Goal: Task Accomplishment & Management: Manage account settings

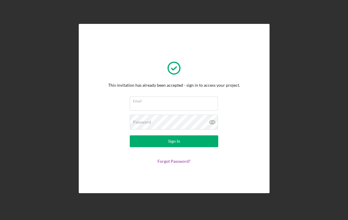
click at [189, 102] on div "Email" at bounding box center [174, 104] width 89 height 15
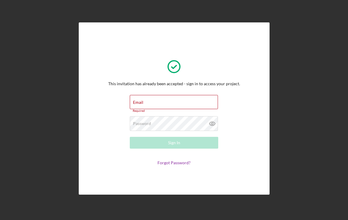
click at [193, 105] on div "Email Required" at bounding box center [174, 104] width 89 height 18
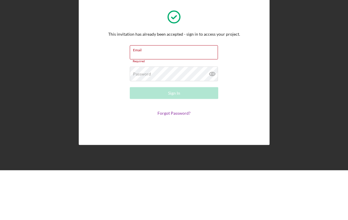
type input "[EMAIL_ADDRESS][DOMAIN_NAME]"
click at [174, 137] on button "Sign In" at bounding box center [174, 143] width 89 height 12
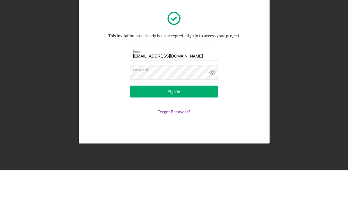
scroll to position [9, 0]
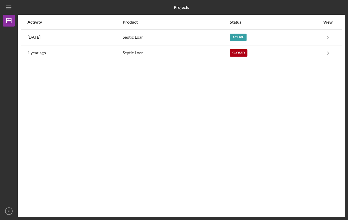
click at [243, 30] on div "Active" at bounding box center [275, 37] width 90 height 15
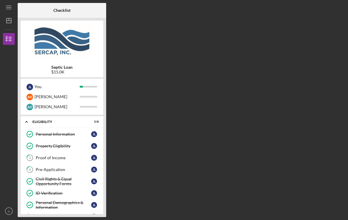
click at [90, 92] on div "A D [PERSON_NAME]" at bounding box center [62, 97] width 77 height 10
click at [92, 106] on div at bounding box center [89, 107] width 18 height 2
click at [92, 92] on div "A D [PERSON_NAME]" at bounding box center [62, 97] width 77 height 10
click at [65, 92] on div "[PERSON_NAME]" at bounding box center [57, 97] width 45 height 10
click at [207, 70] on div "Checklist Septic Loan $15.0K J L You A D [PERSON_NAME] A D [PERSON_NAME] Icon/E…" at bounding box center [182, 110] width 328 height 214
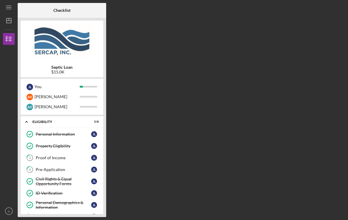
click at [92, 102] on div "A D [PERSON_NAME]" at bounding box center [62, 107] width 77 height 10
click at [184, 120] on div "Checklist Septic Loan $15.0K J L You A D [PERSON_NAME] A D [PERSON_NAME] Icon/E…" at bounding box center [182, 110] width 328 height 214
click at [38, 82] on div "You" at bounding box center [57, 87] width 45 height 10
click at [126, 101] on div "Checklist Septic Loan $15.0K J L You A D [PERSON_NAME] A D [PERSON_NAME] Icon/E…" at bounding box center [182, 110] width 328 height 214
click at [87, 120] on div "Eligibility" at bounding box center [59, 122] width 55 height 4
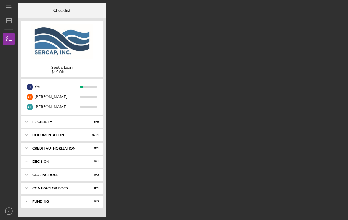
click at [37, 92] on div "[PERSON_NAME]" at bounding box center [57, 97] width 45 height 10
click at [7, 32] on icon "button" at bounding box center [8, 39] width 15 height 15
click at [14, 13] on icon "Icon/Dashboard" at bounding box center [8, 20] width 15 height 15
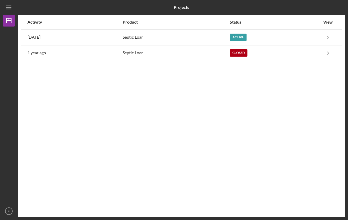
click at [330, 31] on icon "Icon/Navigate" at bounding box center [328, 37] width 13 height 13
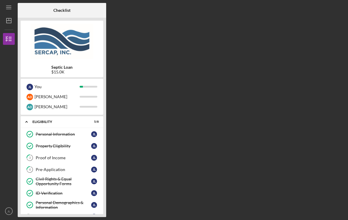
click at [207, 144] on div "Checklist Septic Loan $15.0K J L You A D [PERSON_NAME] A D [PERSON_NAME] Icon/E…" at bounding box center [182, 110] width 328 height 214
click at [95, 92] on div "A D [PERSON_NAME]" at bounding box center [62, 97] width 77 height 10
click at [95, 102] on div "A D [PERSON_NAME]" at bounding box center [62, 107] width 77 height 10
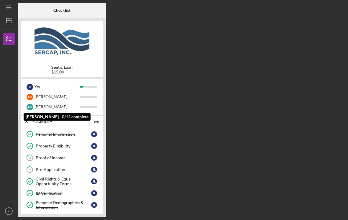
click at [95, 102] on div "A D [PERSON_NAME]" at bounding box center [62, 107] width 77 height 10
click at [89, 102] on div "A D [PERSON_NAME]" at bounding box center [62, 107] width 77 height 10
click at [142, 48] on div "Checklist Septic Loan $15.0K J L You A D [PERSON_NAME] A D [PERSON_NAME] Icon/E…" at bounding box center [182, 110] width 328 height 214
click at [11, 18] on polygon "button" at bounding box center [8, 20] width 5 height 5
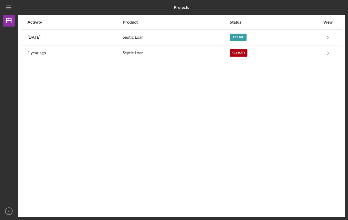
click at [327, 31] on icon "Icon/Navigate" at bounding box center [328, 37] width 13 height 13
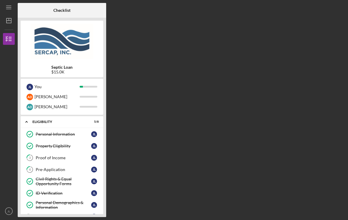
click at [212, 41] on div "Checklist Septic Loan $15.0K J L You A D [PERSON_NAME] A D [PERSON_NAME] Icon/E…" at bounding box center [182, 110] width 328 height 214
click at [13, 32] on icon "button" at bounding box center [8, 39] width 15 height 15
click at [11, 33] on icon "button" at bounding box center [8, 39] width 15 height 15
click at [116, 74] on div "Checklist Septic Loan $15.0K J L You A D [PERSON_NAME] A D [PERSON_NAME] Icon/E…" at bounding box center [182, 110] width 328 height 214
click at [95, 82] on div "[PERSON_NAME] You" at bounding box center [62, 87] width 77 height 10
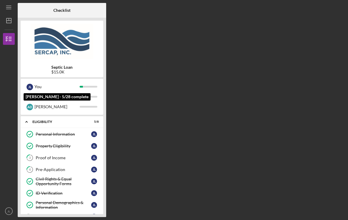
click at [91, 82] on div "[PERSON_NAME] You" at bounding box center [62, 87] width 77 height 10
click at [88, 92] on div "A D [PERSON_NAME]" at bounding box center [62, 97] width 77 height 10
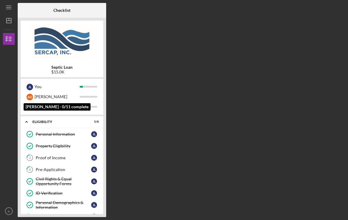
click at [85, 92] on div "A D [PERSON_NAME]" at bounding box center [62, 97] width 77 height 10
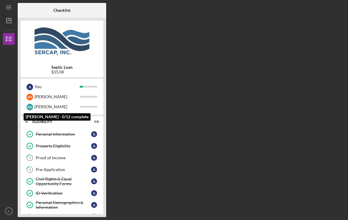
click at [78, 102] on div "[PERSON_NAME]" at bounding box center [57, 107] width 45 height 10
click at [85, 102] on div "A D [PERSON_NAME]" at bounding box center [62, 107] width 77 height 10
click at [95, 213] on link "Eligibility Phase Eligibility Phase [PERSON_NAME]" at bounding box center [62, 217] width 77 height 12
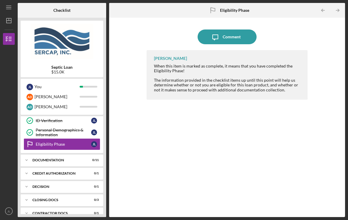
scroll to position [84, 0]
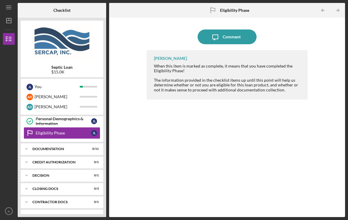
click at [84, 147] on div "Documentation" at bounding box center [58, 149] width 52 height 4
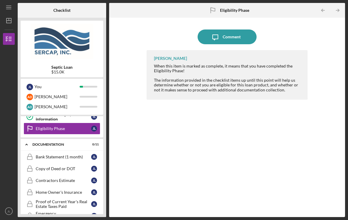
scroll to position [86, 0]
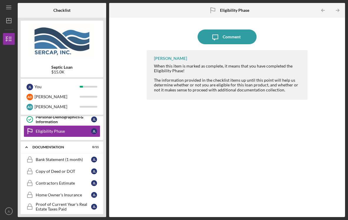
click at [99, 141] on div "Icon/Expander Documentation 0 / 11" at bounding box center [62, 147] width 83 height 12
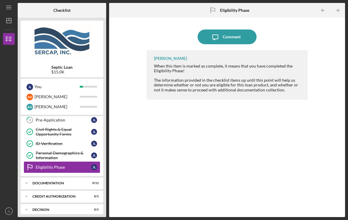
scroll to position [45, 0]
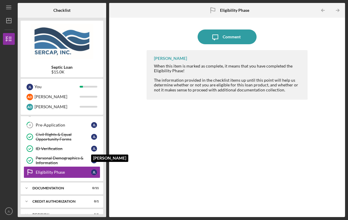
click at [94, 146] on div "[PERSON_NAME]" at bounding box center [94, 149] width 6 height 6
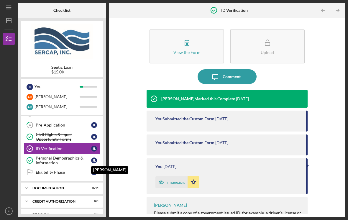
click at [92, 158] on div "[PERSON_NAME]" at bounding box center [94, 161] width 6 height 6
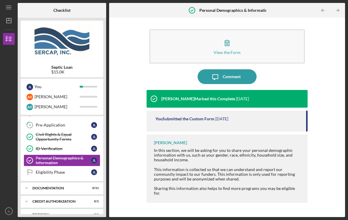
click at [96, 166] on link "Eligibility Phase Eligibility Phase [PERSON_NAME]" at bounding box center [62, 172] width 77 height 12
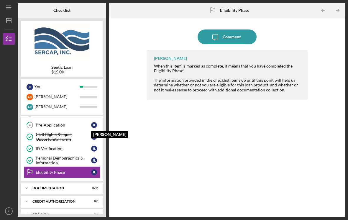
click at [96, 122] on div "[PERSON_NAME]" at bounding box center [94, 125] width 6 height 6
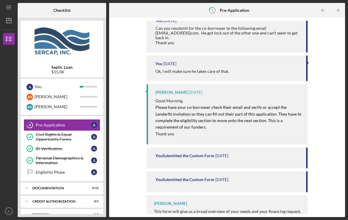
scroll to position [158, 0]
click at [227, 209] on div "This form will give us a broad overview of your needs and your financing reques…" at bounding box center [228, 211] width 148 height 5
click at [261, 110] on mark "Please have your co-borrower check their email and verify or accept the Lenderf…" at bounding box center [229, 117] width 147 height 25
click at [83, 96] on div at bounding box center [89, 97] width 18 height 2
click at [129, 83] on div "Complete the Form Form Icon/Message Comment [PERSON_NAME] [DATE] Hi [PERSON_NAM…" at bounding box center [227, 118] width 230 height 194
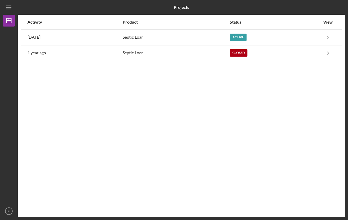
click at [332, 37] on icon "Icon/Navigate" at bounding box center [328, 37] width 13 height 13
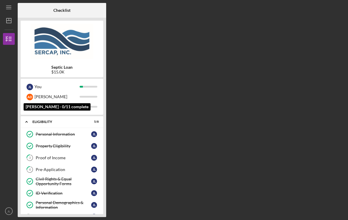
click at [71, 98] on div "[PERSON_NAME]" at bounding box center [57, 97] width 45 height 10
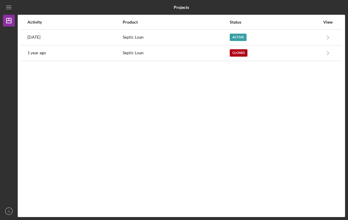
click at [328, 40] on icon "Icon/Navigate" at bounding box center [328, 37] width 13 height 13
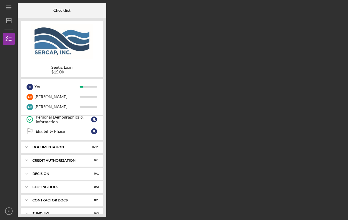
scroll to position [85, 0]
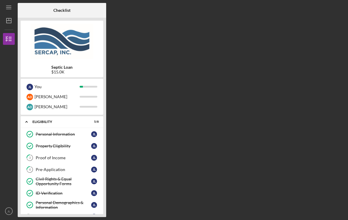
click at [100, 120] on div "Icon/Expander Eligibility 5 / 8" at bounding box center [62, 122] width 83 height 12
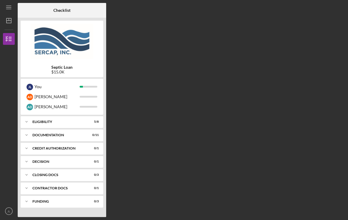
click at [13, 8] on icon "Icon/Menu" at bounding box center [8, 7] width 13 height 13
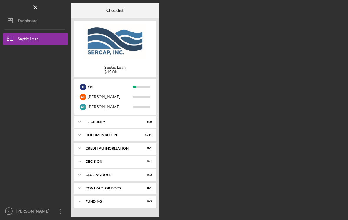
click at [63, 21] on button "Icon/Dashboard Dashboard" at bounding box center [35, 21] width 65 height 12
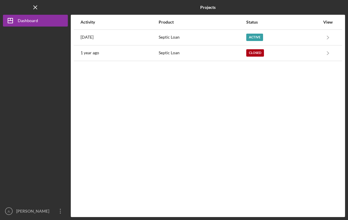
click at [48, 187] on div at bounding box center [35, 116] width 65 height 179
click at [53, 176] on div at bounding box center [35, 116] width 65 height 179
click at [12, 218] on icon "JL" at bounding box center [9, 211] width 12 height 15
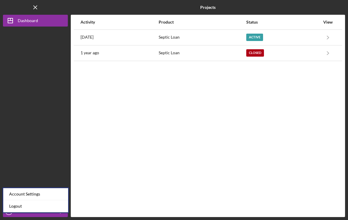
click at [58, 194] on div "Account Settings" at bounding box center [35, 194] width 65 height 12
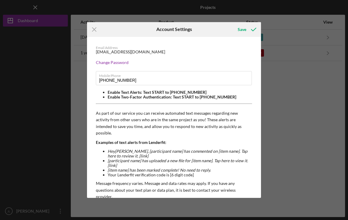
click at [99, 29] on icon "Icon/Menu Close" at bounding box center [94, 29] width 15 height 15
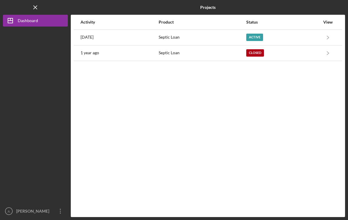
click at [37, 218] on div "[PERSON_NAME]" at bounding box center [34, 211] width 38 height 13
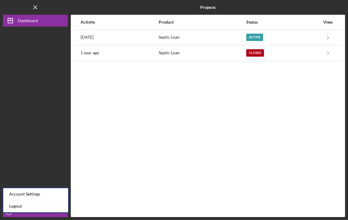
click at [50, 203] on link "Logout" at bounding box center [35, 206] width 65 height 12
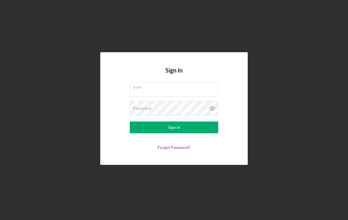
click at [192, 94] on input "Email" at bounding box center [174, 90] width 88 height 14
click at [181, 95] on input "Email" at bounding box center [174, 90] width 88 height 14
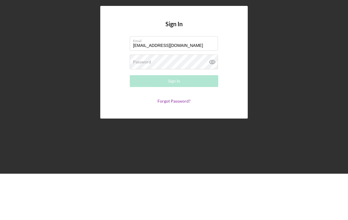
type input "aldugita1@gmail.com"
click at [190, 101] on div "Password Required" at bounding box center [174, 108] width 89 height 15
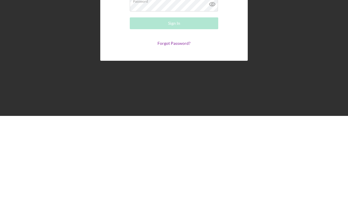
click at [176, 145] on link "Forgot Password?" at bounding box center [174, 147] width 33 height 5
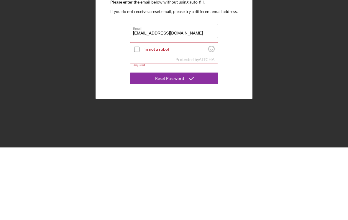
type input "Aldugita1@gmail.com"
click at [139, 119] on input "I'm not a robot" at bounding box center [136, 121] width 5 height 5
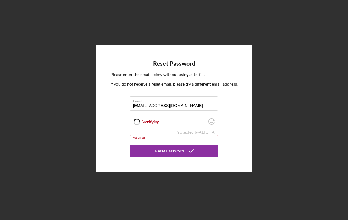
checkbox input "true"
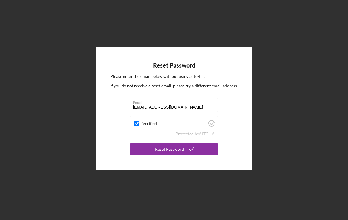
click at [195, 147] on icon "submit" at bounding box center [191, 149] width 15 height 15
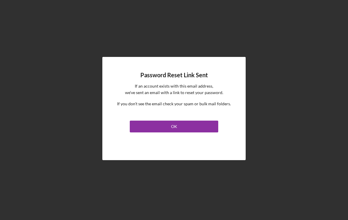
click at [206, 123] on button "OK" at bounding box center [174, 127] width 89 height 12
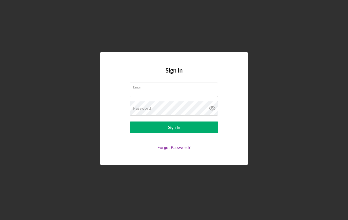
click at [176, 89] on input "Email" at bounding box center [174, 90] width 88 height 14
click at [183, 86] on input "Email" at bounding box center [174, 90] width 88 height 14
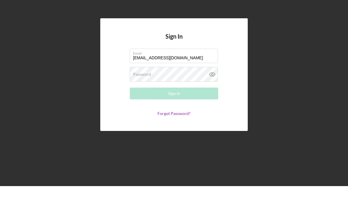
type input "aldugita1@gmail.com"
click at [188, 101] on div "Password Required" at bounding box center [174, 108] width 89 height 15
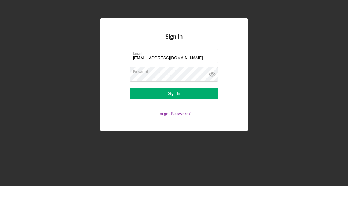
click at [203, 122] on button "Sign In" at bounding box center [174, 128] width 89 height 12
